Goal: Information Seeking & Learning: Learn about a topic

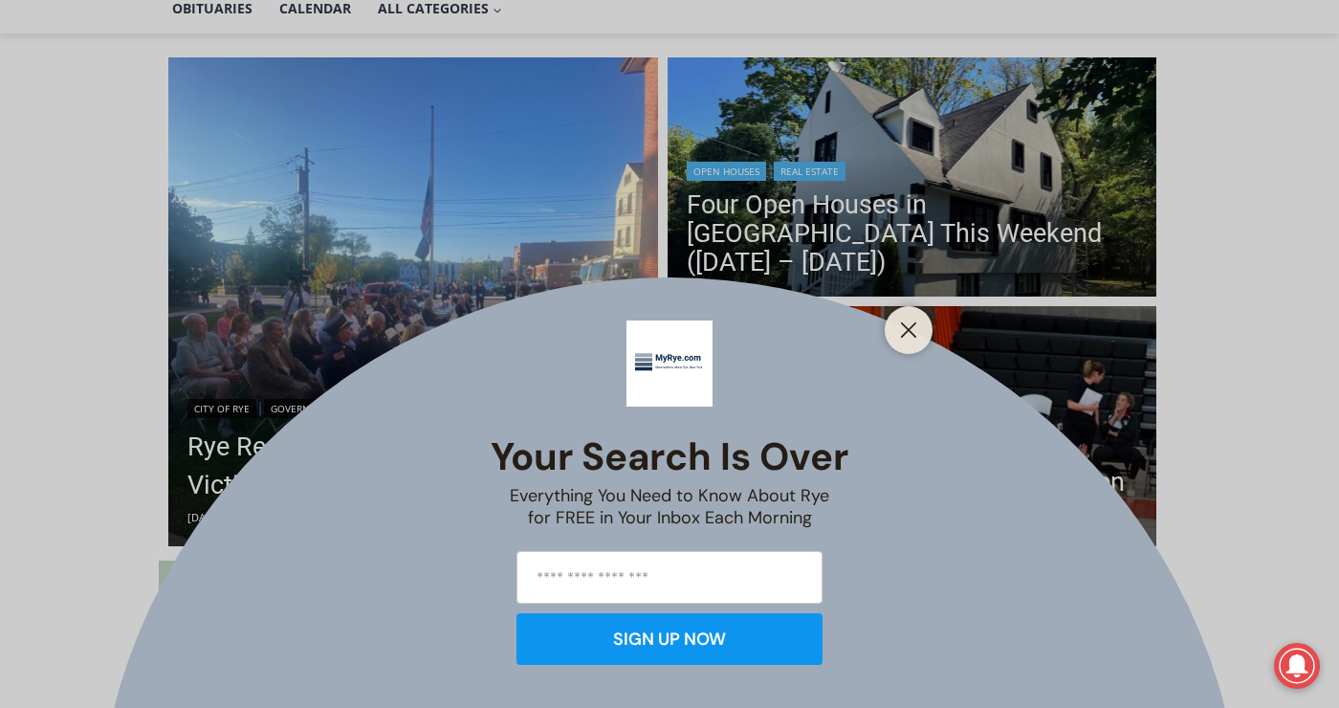
scroll to position [478, 0]
click at [901, 333] on icon "Close" at bounding box center [908, 329] width 17 height 17
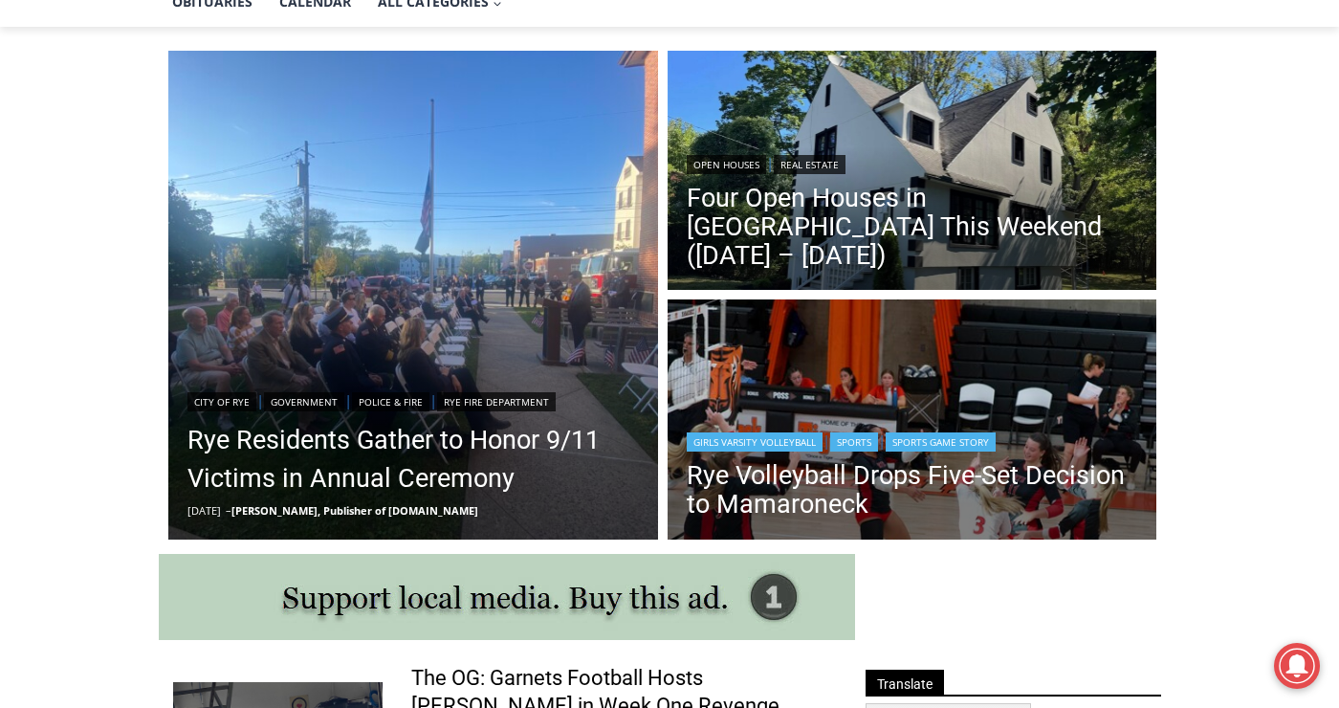
scroll to position [574, 0]
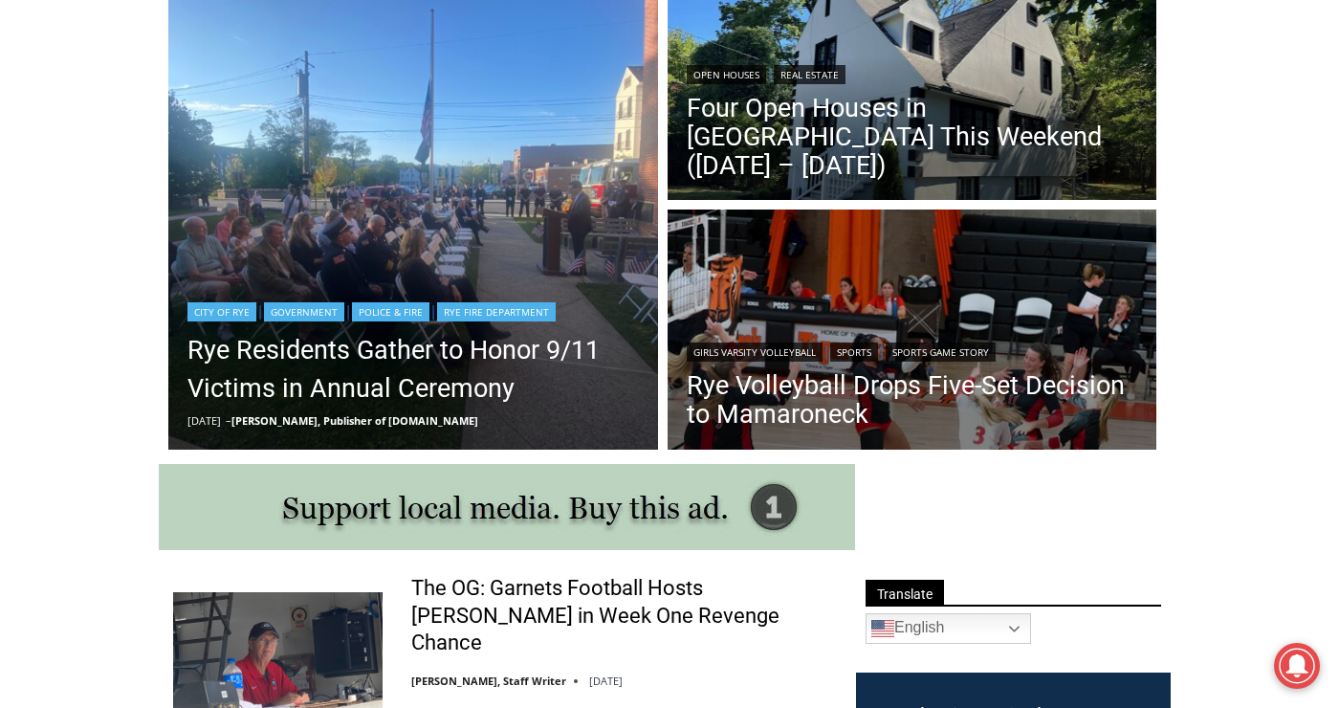
click at [474, 143] on img "Read More Rye Residents Gather to Honor 9/11 Victims in Annual Ceremony" at bounding box center [413, 206] width 490 height 490
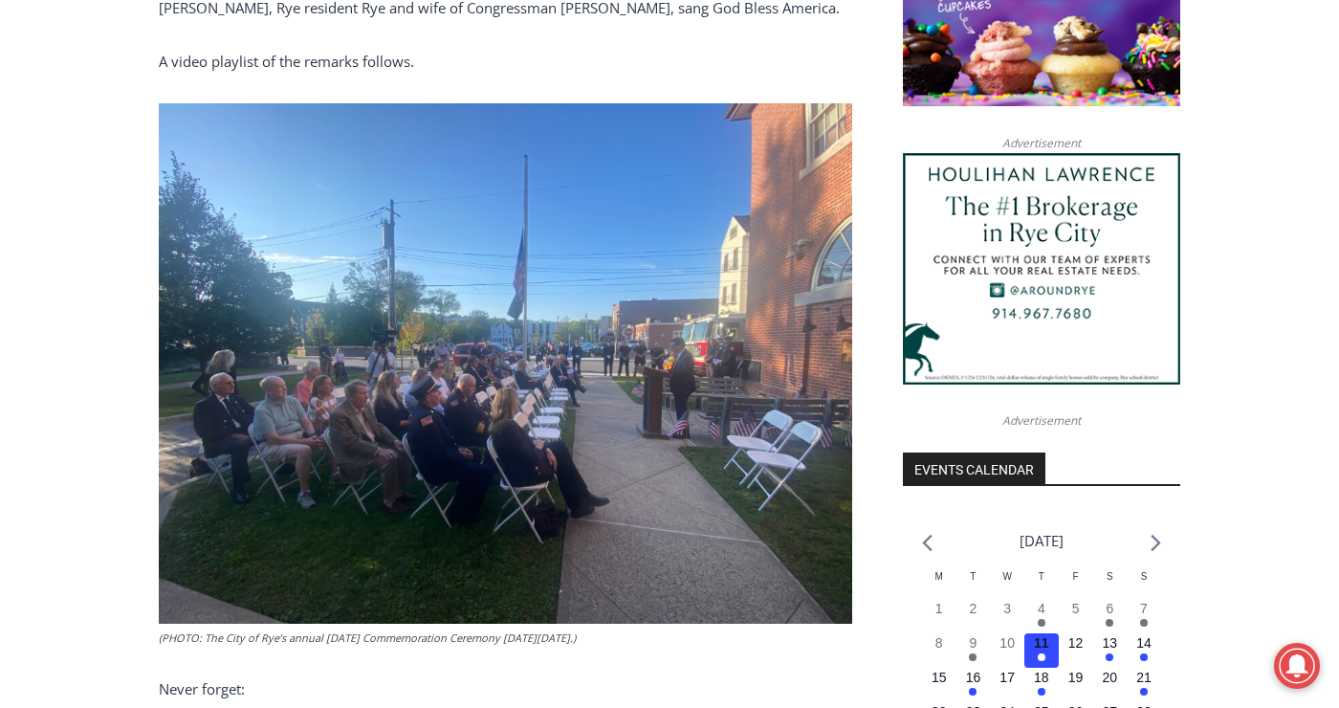
scroll to position [1818, 0]
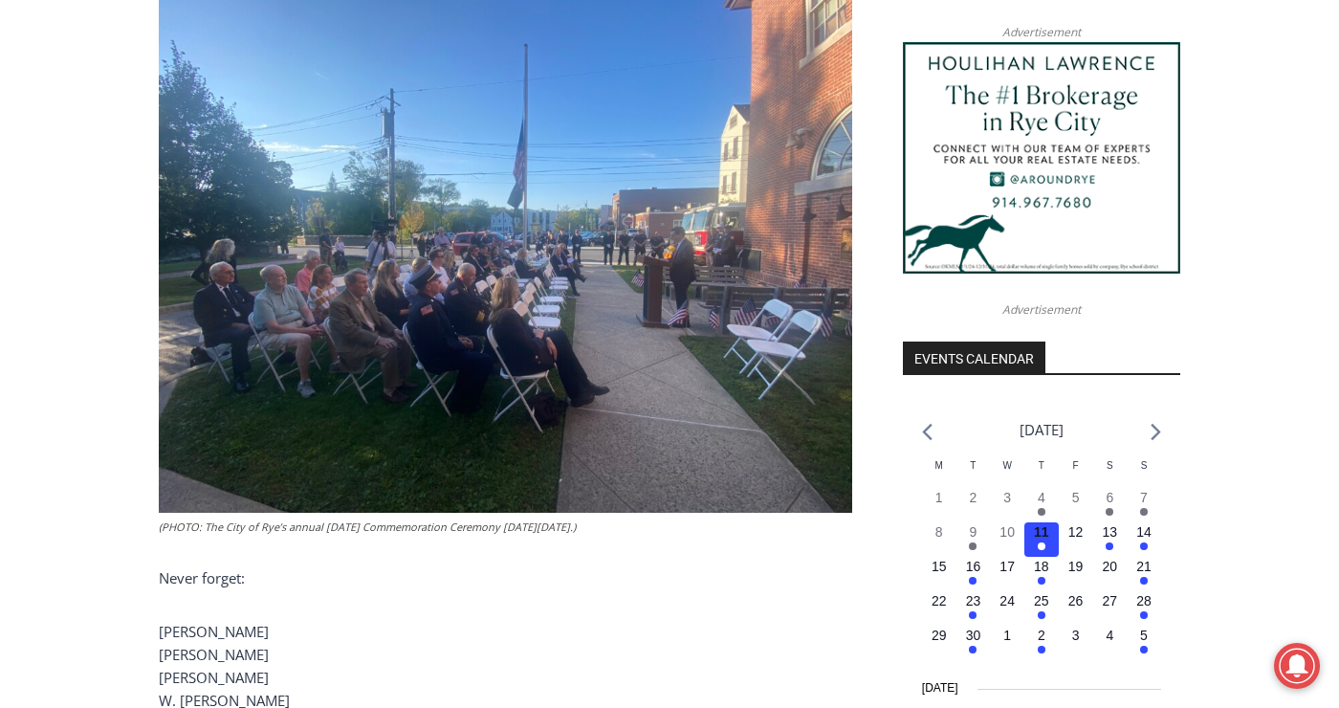
click at [248, 518] on figcaption "(PHOTO: The City of Rye’s annual [DATE] Commemoration Ceremony [DATE][DATE].)" at bounding box center [506, 526] width 694 height 17
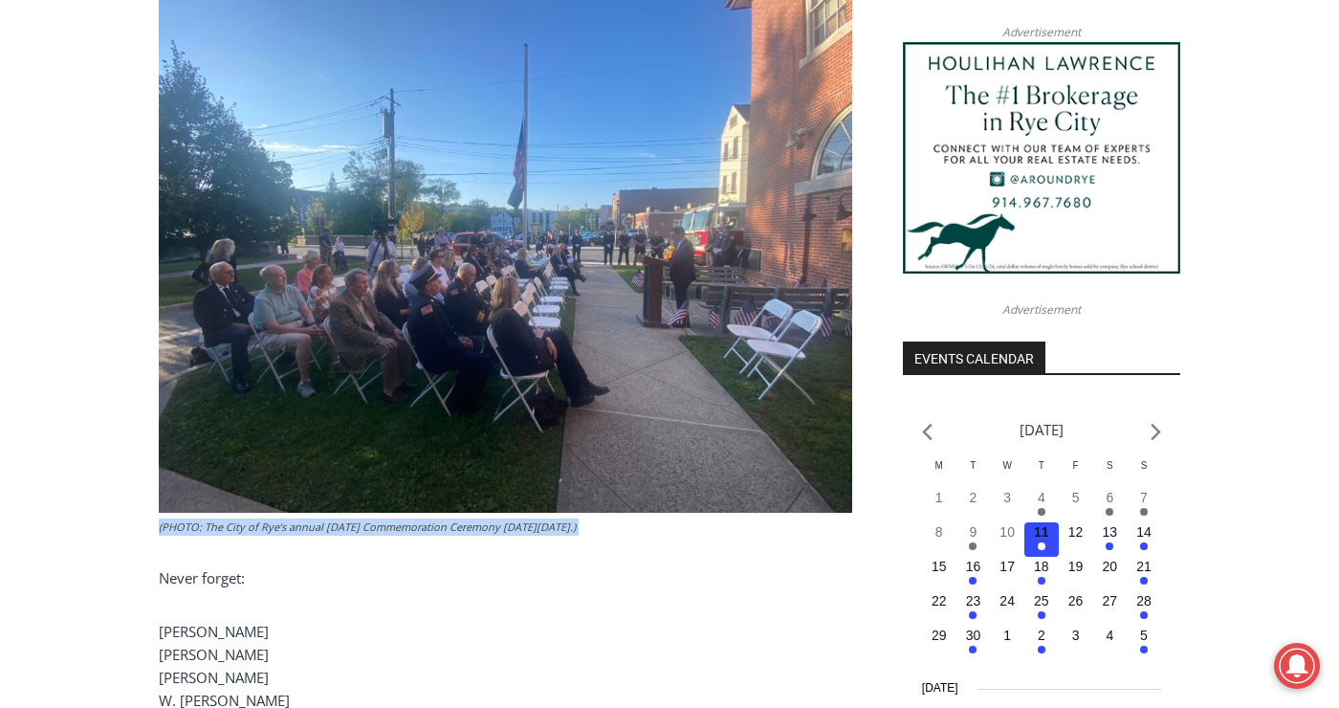
click at [248, 518] on figcaption "(PHOTO: The City of Rye’s annual [DATE] Commemoration Ceremony [DATE][DATE].)" at bounding box center [506, 526] width 694 height 17
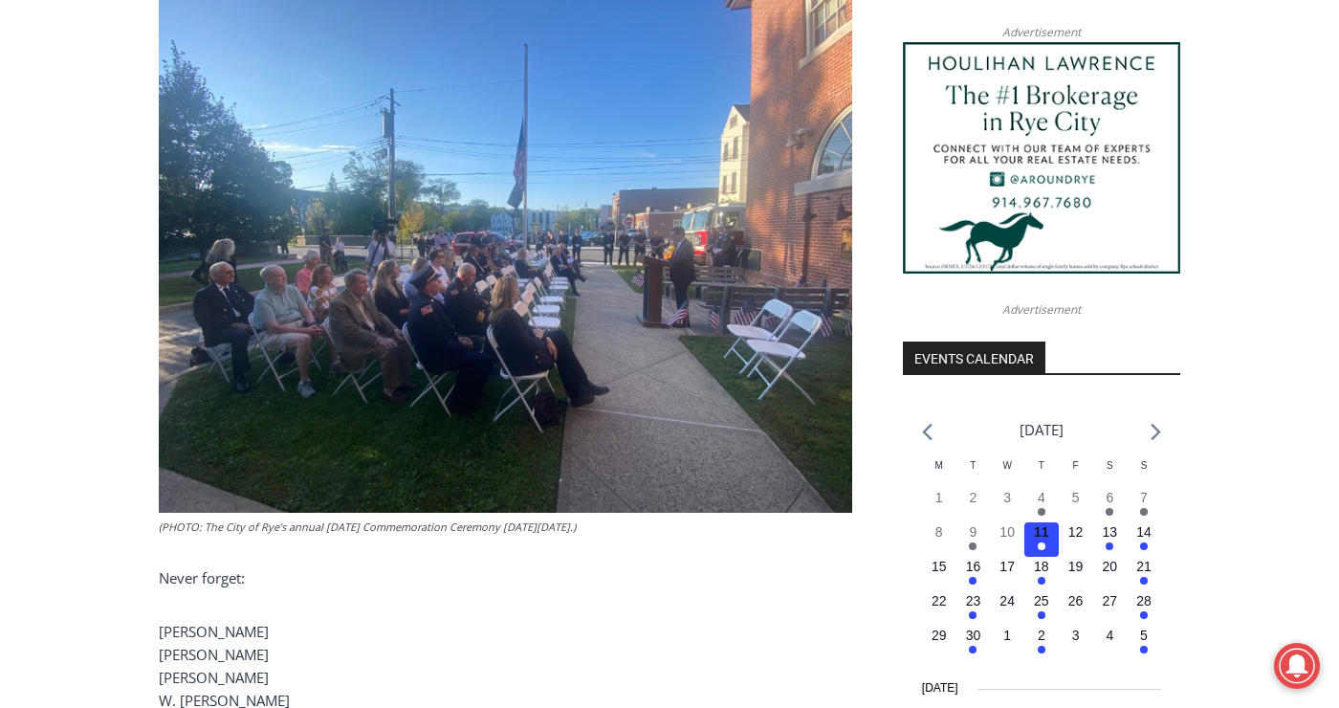
click at [247, 583] on div "(PHOTO: Rye Mayor [PERSON_NAME] addressing the crowd at the [GEOGRAPHIC_DATA]’s…" at bounding box center [506, 525] width 694 height 2996
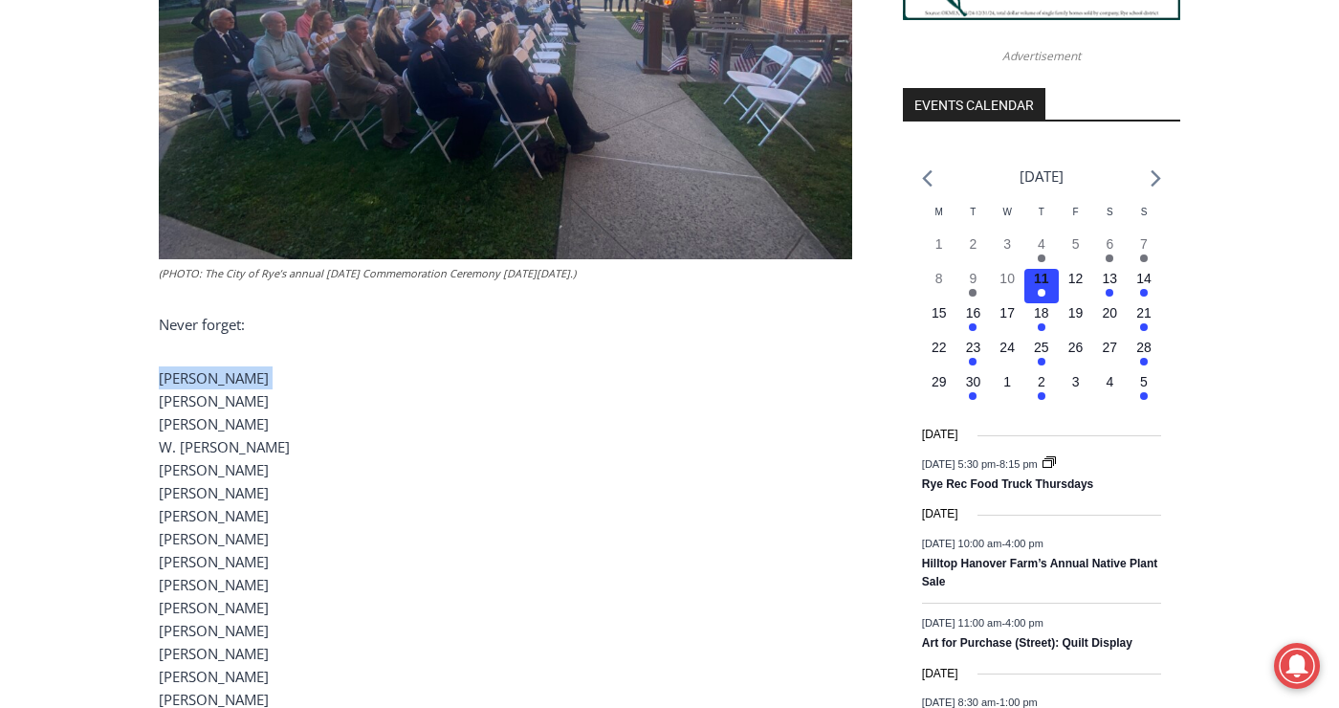
scroll to position [2105, 0]
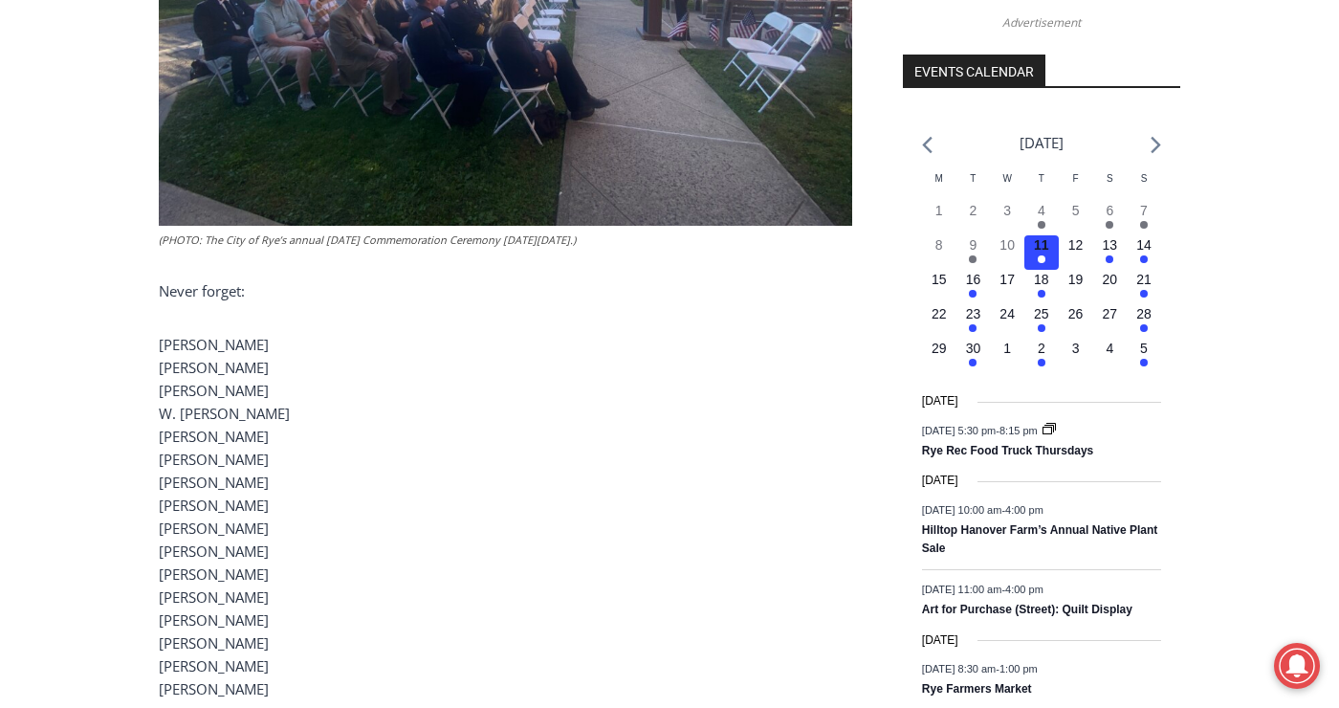
click at [166, 349] on p "[PERSON_NAME] [PERSON_NAME] [PERSON_NAME] [PERSON_NAME] [PERSON_NAME] [PERSON_N…" at bounding box center [506, 516] width 694 height 367
drag, startPoint x: 154, startPoint y: 328, endPoint x: 306, endPoint y: 670, distance: 373.9
click at [618, 596] on p "[PERSON_NAME] [PERSON_NAME] [PERSON_NAME] [PERSON_NAME] [PERSON_NAME] [PERSON_N…" at bounding box center [506, 516] width 694 height 367
drag, startPoint x: 152, startPoint y: 552, endPoint x: 284, endPoint y: 558, distance: 132.1
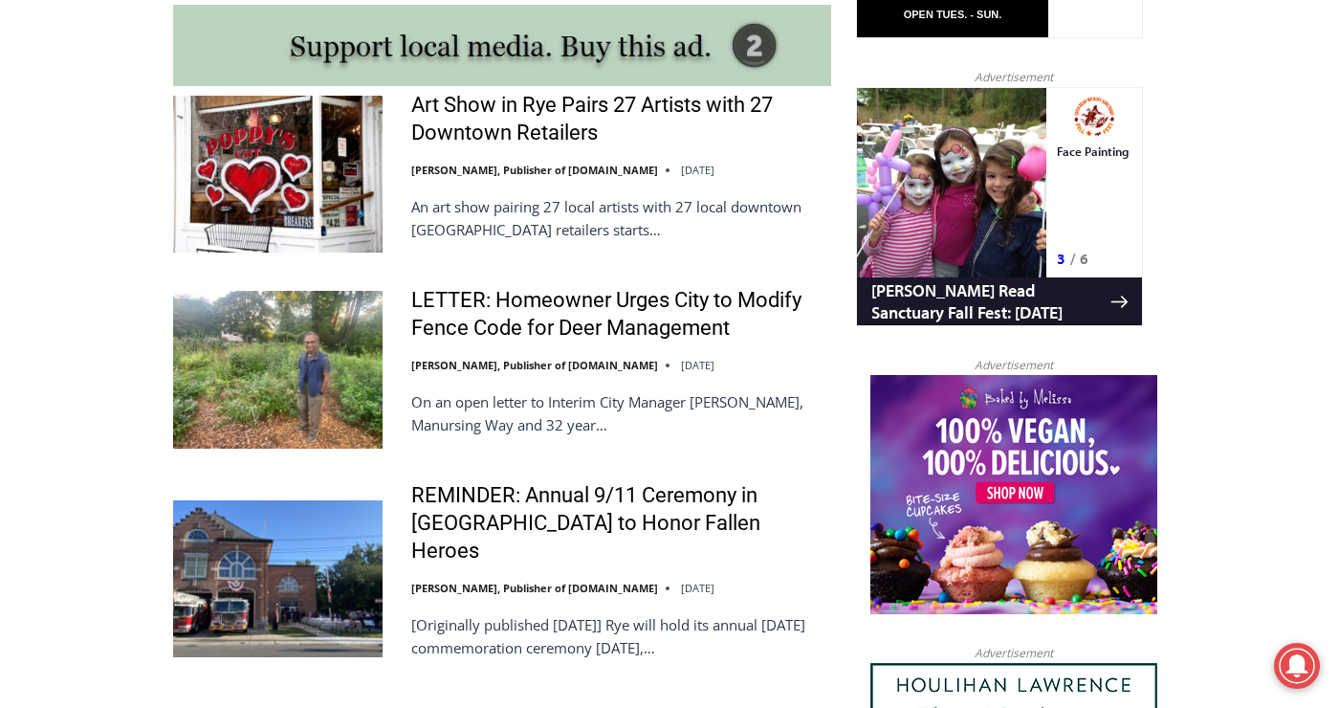
scroll to position [1784, 0]
